Goal: Task Accomplishment & Management: Manage account settings

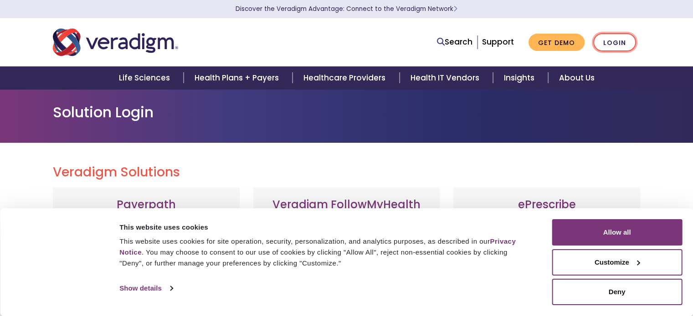
click at [622, 42] on link "Login" at bounding box center [614, 42] width 43 height 19
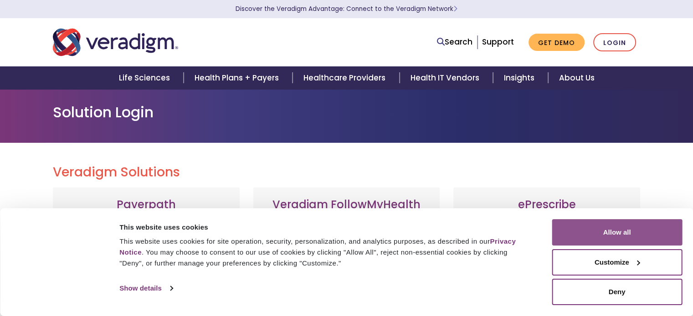
click at [616, 240] on button "Allow all" at bounding box center [616, 232] width 130 height 26
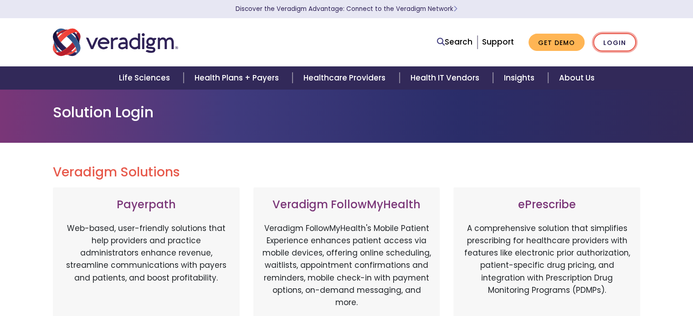
click at [610, 41] on link "Login" at bounding box center [614, 42] width 43 height 19
click at [612, 41] on link "Login" at bounding box center [614, 42] width 43 height 19
